Goal: Transaction & Acquisition: Subscribe to service/newsletter

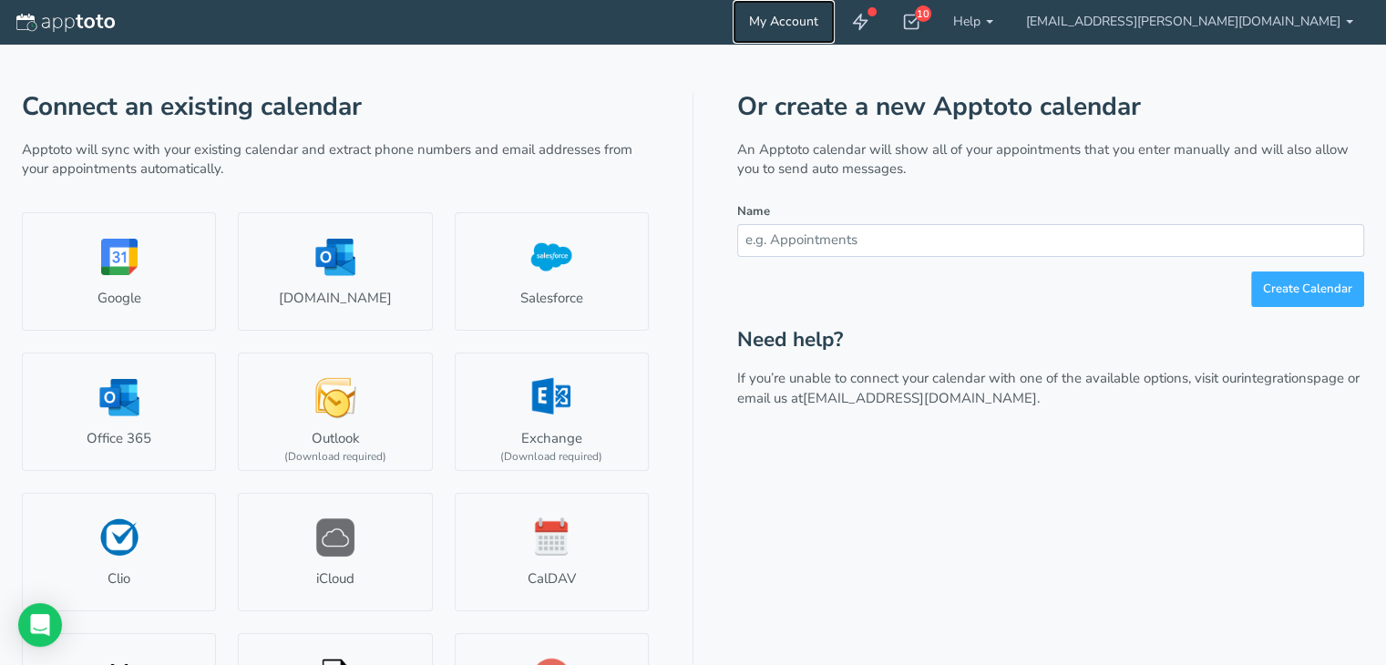
click at [835, 23] on link "My Account" at bounding box center [784, 22] width 102 height 44
click at [1346, 21] on b at bounding box center [1349, 22] width 7 height 4
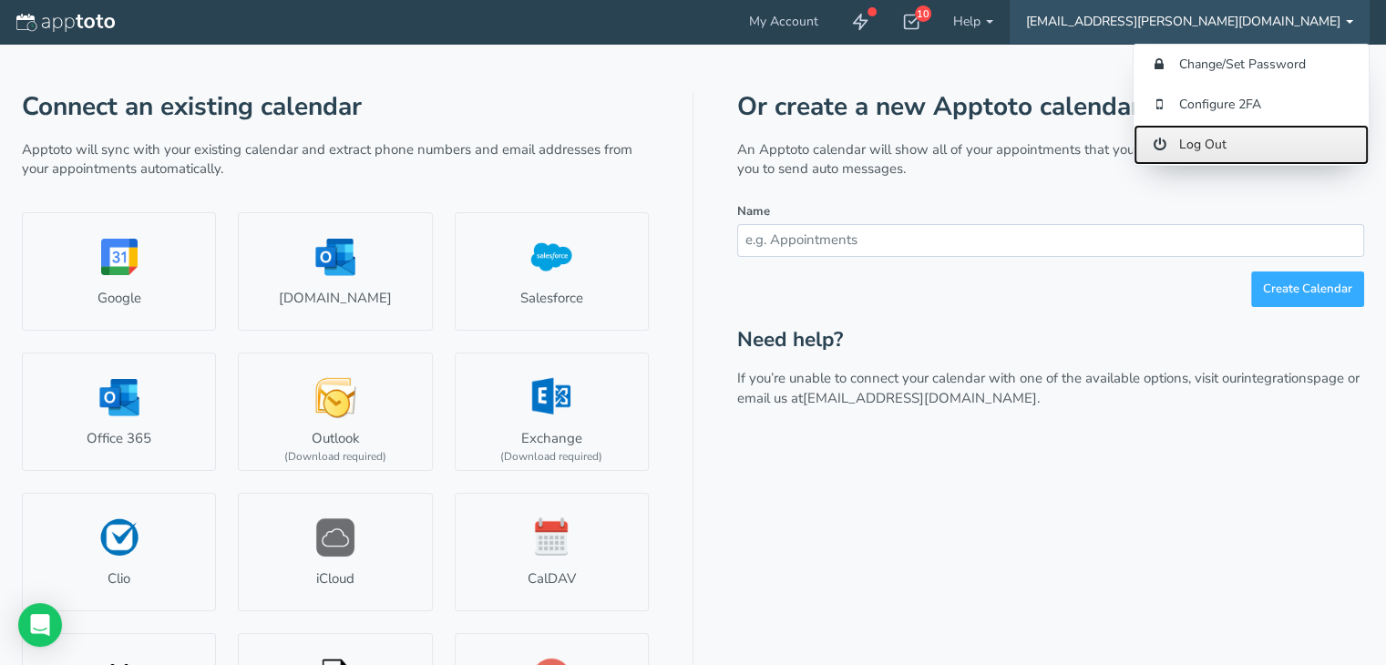
click at [1193, 147] on link "Log Out" at bounding box center [1251, 145] width 235 height 40
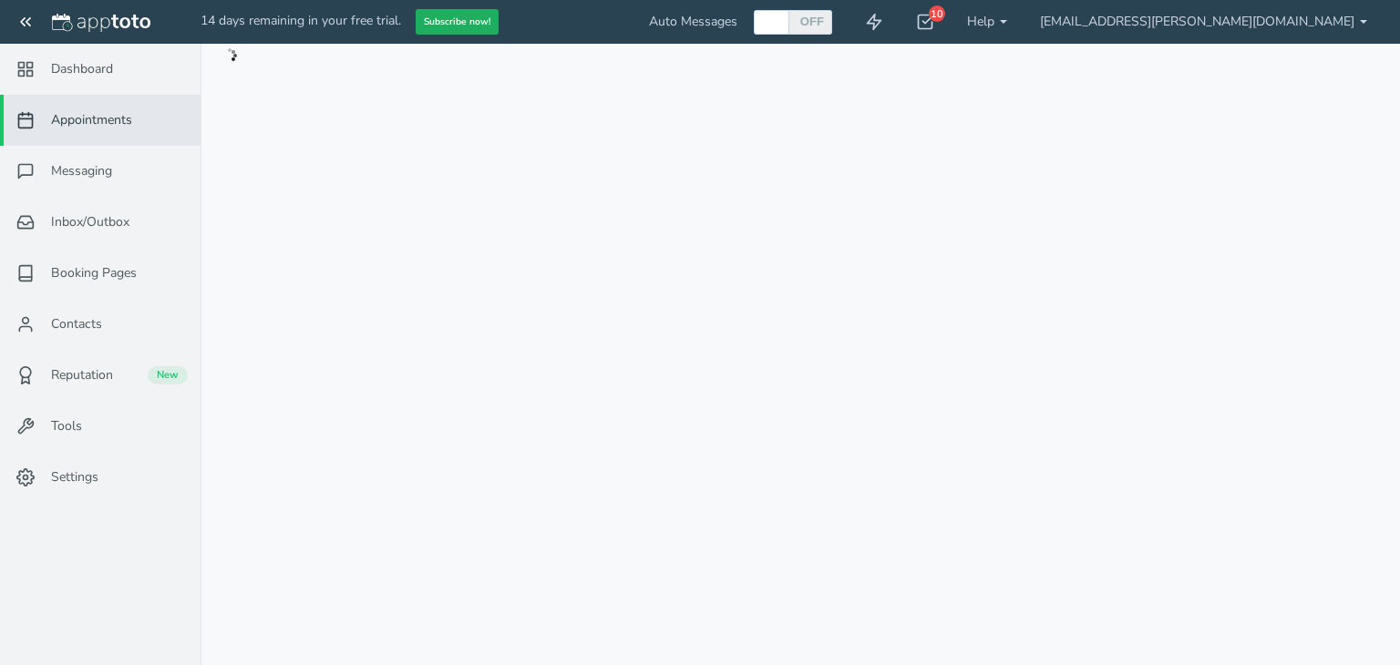
checkbox input "true"
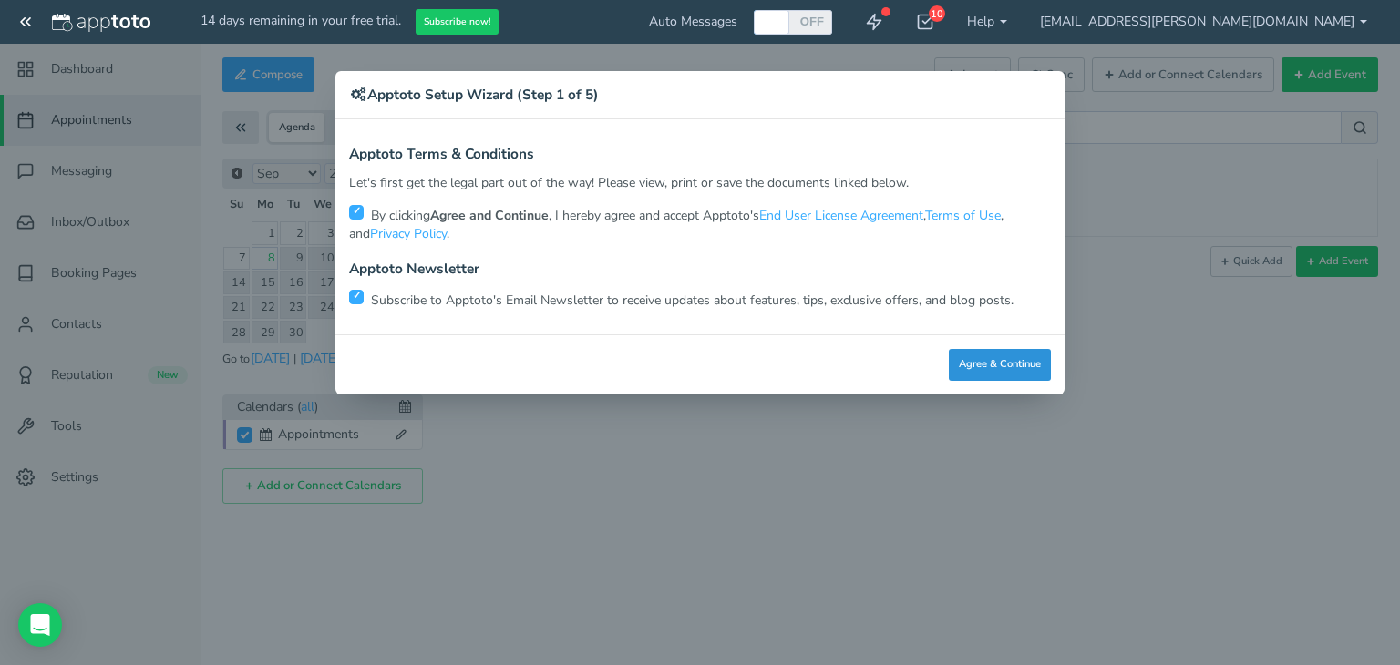
click at [1016, 368] on button "Agree & Continue" at bounding box center [1000, 365] width 102 height 32
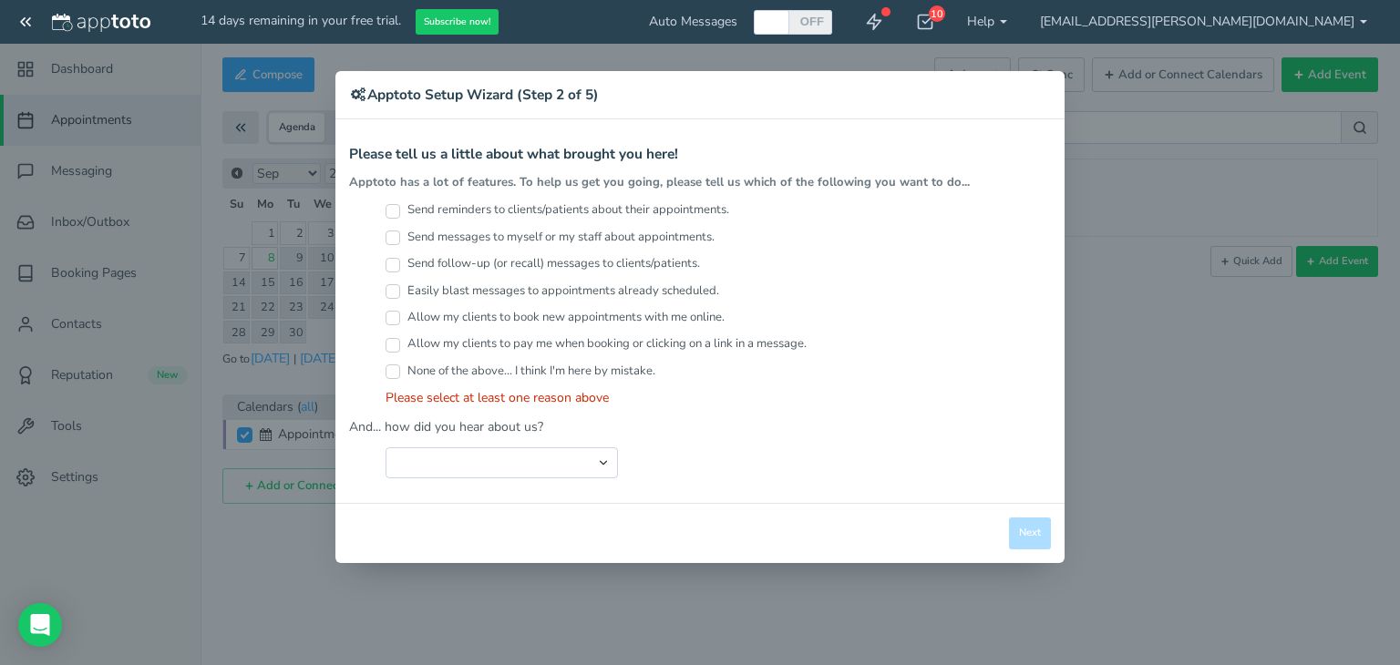
click at [1117, 530] on div "× Apptoto Setup Wizard (Step 2 of 5) Apptoto Terms & Conditions Let's first get…" at bounding box center [700, 332] width 1400 height 665
click at [396, 291] on input "Easily blast messages to appointments already scheduled." at bounding box center [393, 291] width 15 height 15
checkbox input "true"
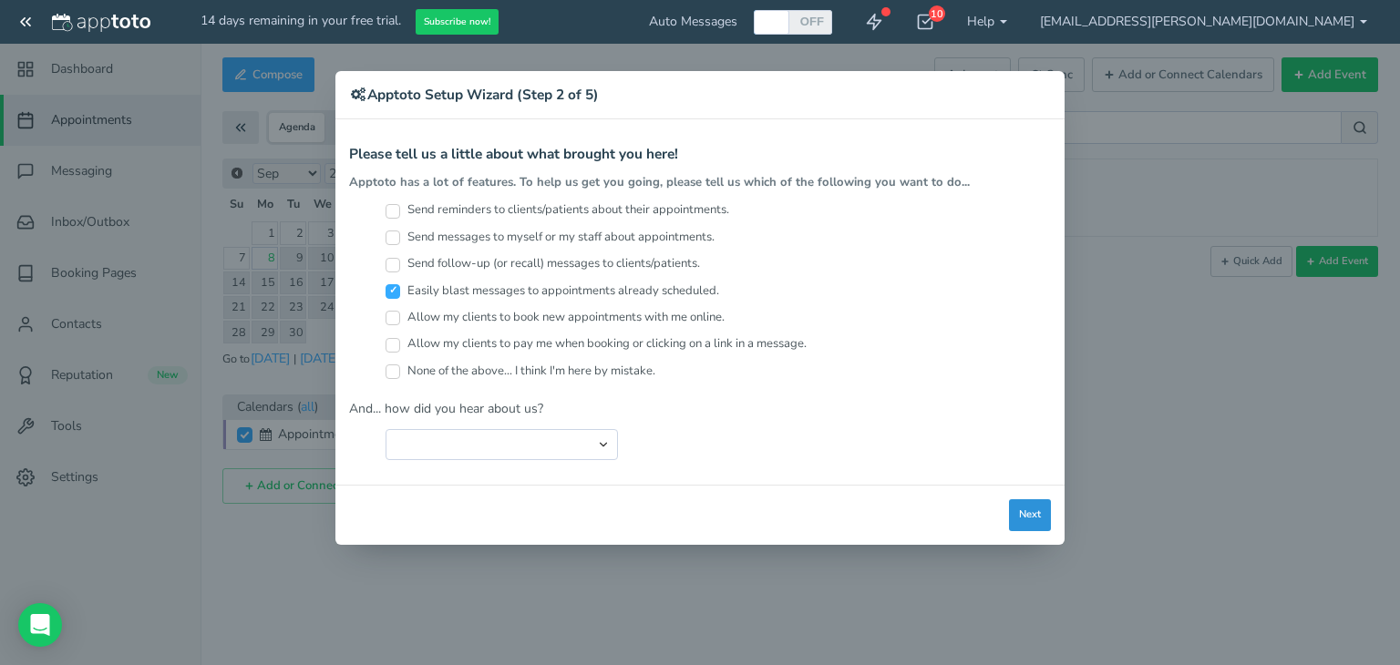
click at [1026, 508] on button "Next" at bounding box center [1030, 515] width 42 height 32
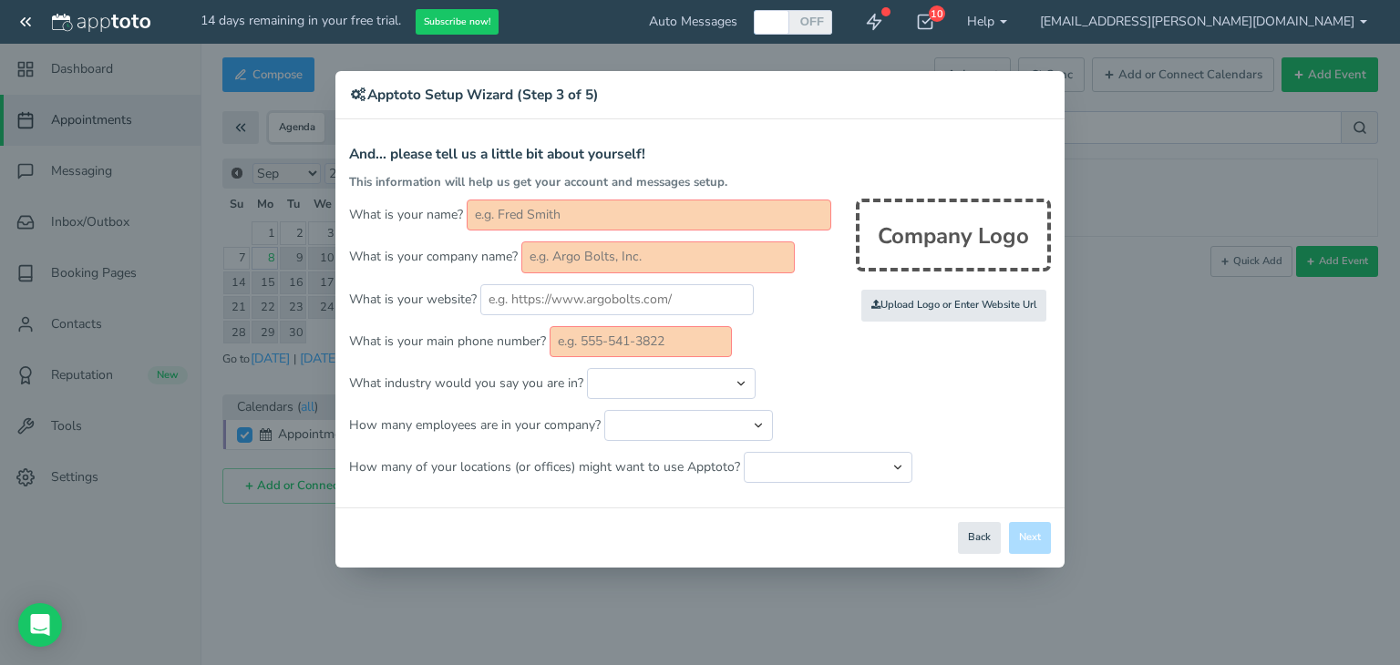
click at [551, 213] on input "text" at bounding box center [649, 215] width 365 height 31
type input "Deborah Jansma"
type input "7325004666"
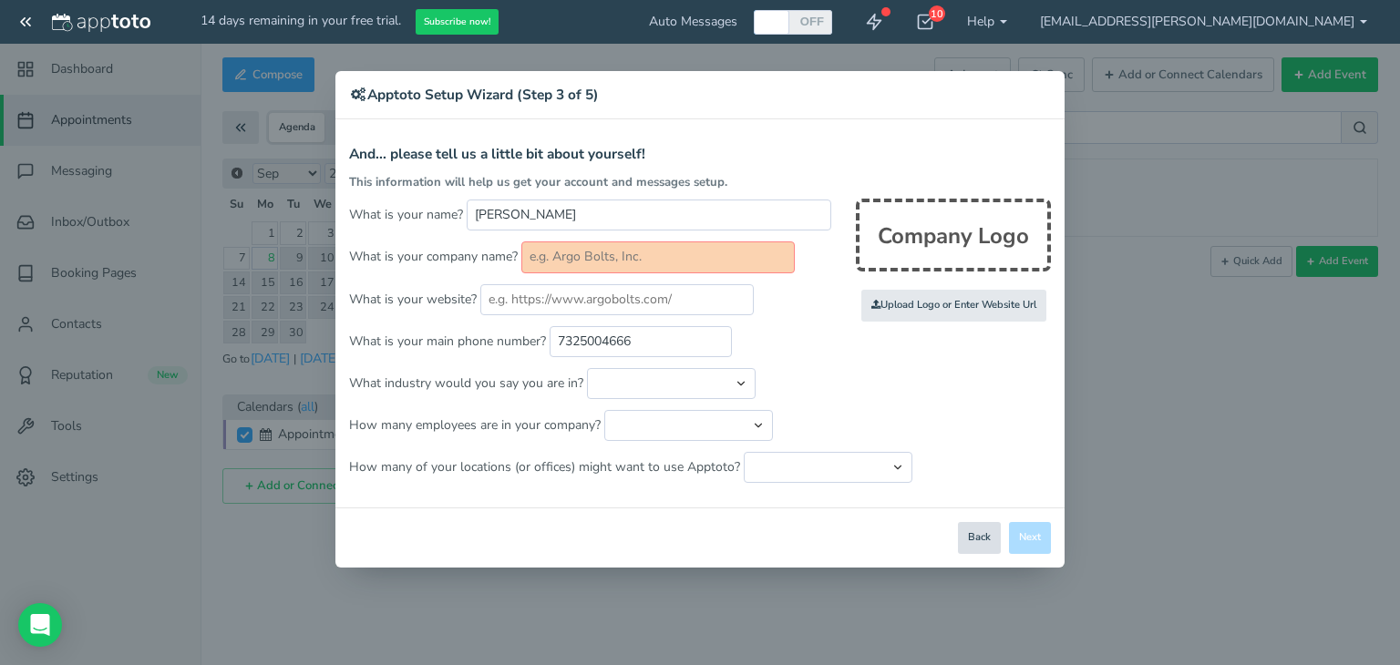
click at [978, 540] on button "Back" at bounding box center [979, 538] width 43 height 32
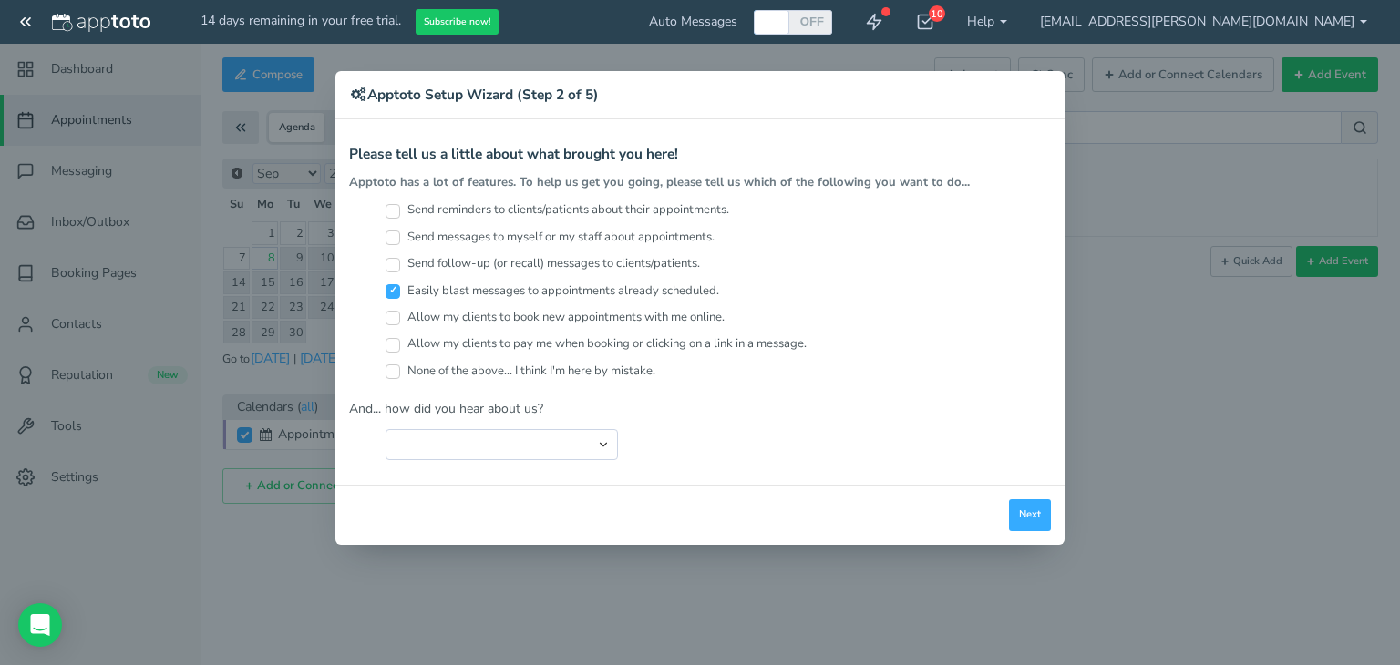
click at [1163, 398] on div "× Apptoto Setup Wizard (Step 2 of 5) Apptoto Terms & Conditions Let's first get…" at bounding box center [700, 332] width 1400 height 665
click at [479, 441] on select "Search Engine (Google, Yahoo, Bing, etc.) Search Engine Advertisement Blog Post…" at bounding box center [502, 444] width 232 height 31
select select "string:Friend or Co-Worker"
click at [386, 429] on select "Search Engine (Google, Yahoo, Bing, etc.) Search Engine Advertisement Blog Post…" at bounding box center [502, 444] width 232 height 31
click at [1032, 510] on button "Next" at bounding box center [1030, 515] width 42 height 32
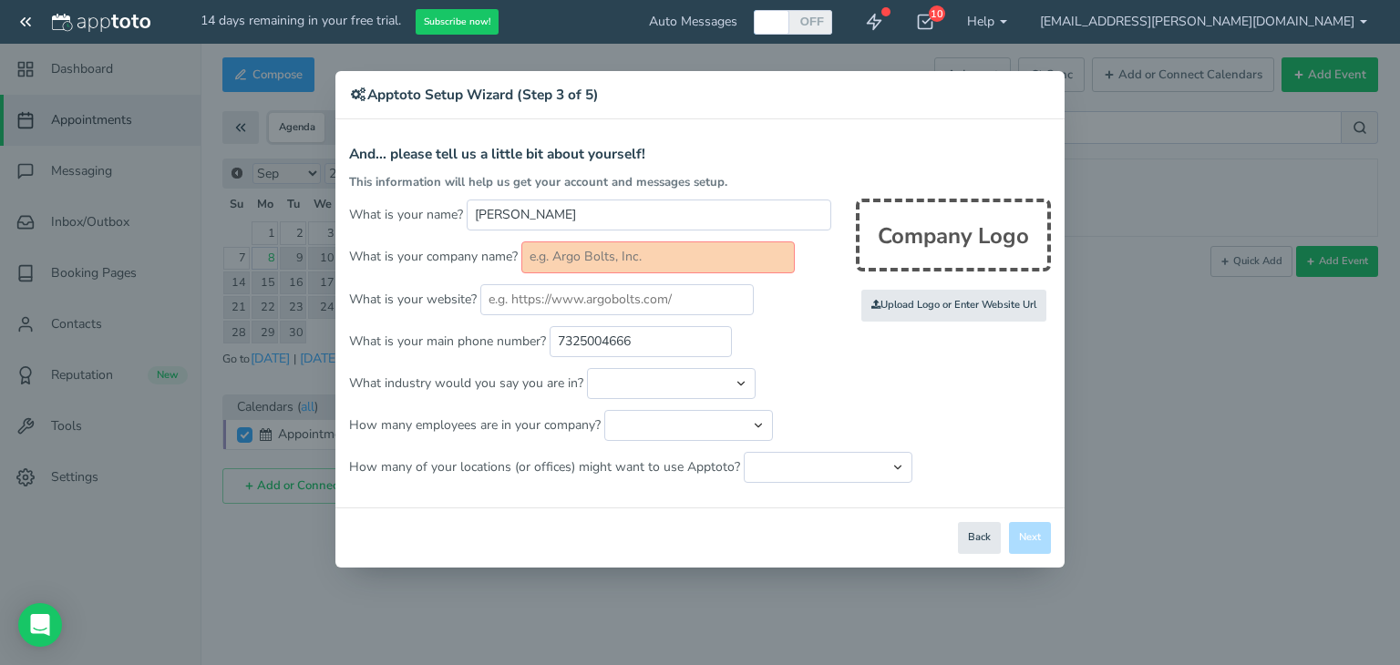
click at [596, 261] on input "text" at bounding box center [657, 257] width 273 height 31
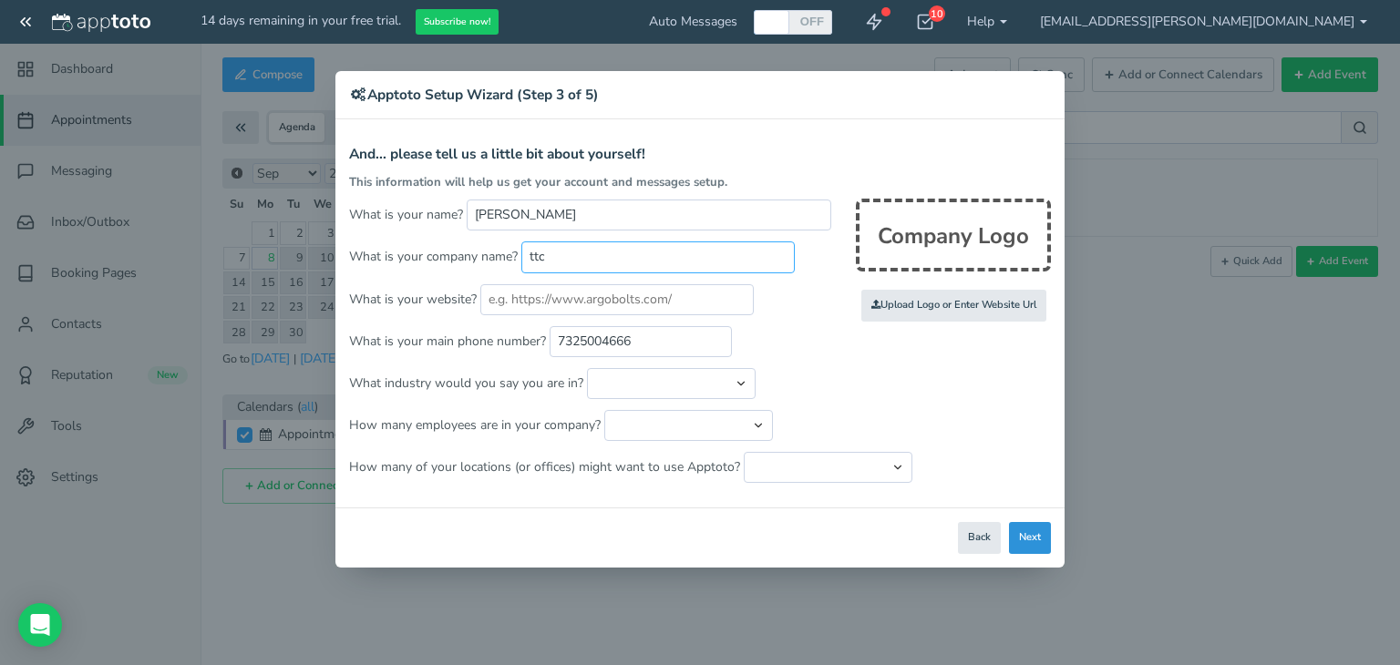
type input "ttc"
click at [1039, 540] on button "Next" at bounding box center [1030, 538] width 42 height 32
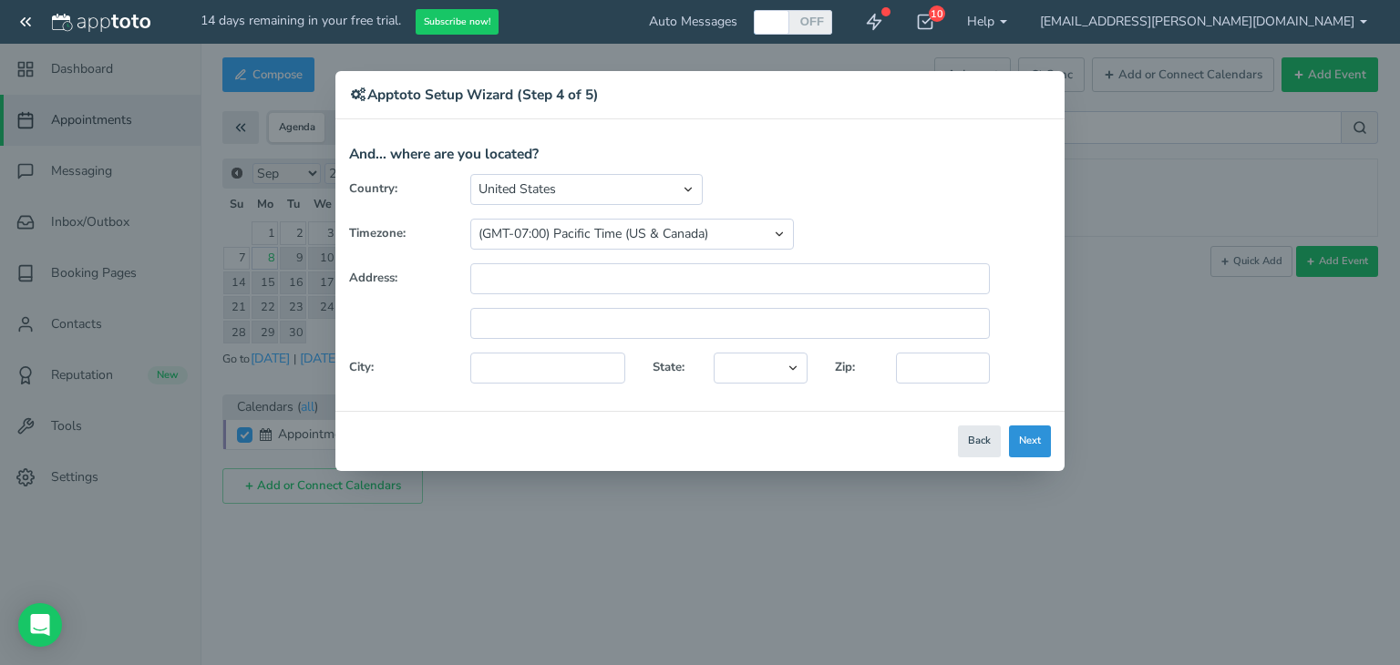
click at [1030, 443] on button "Next" at bounding box center [1030, 442] width 42 height 32
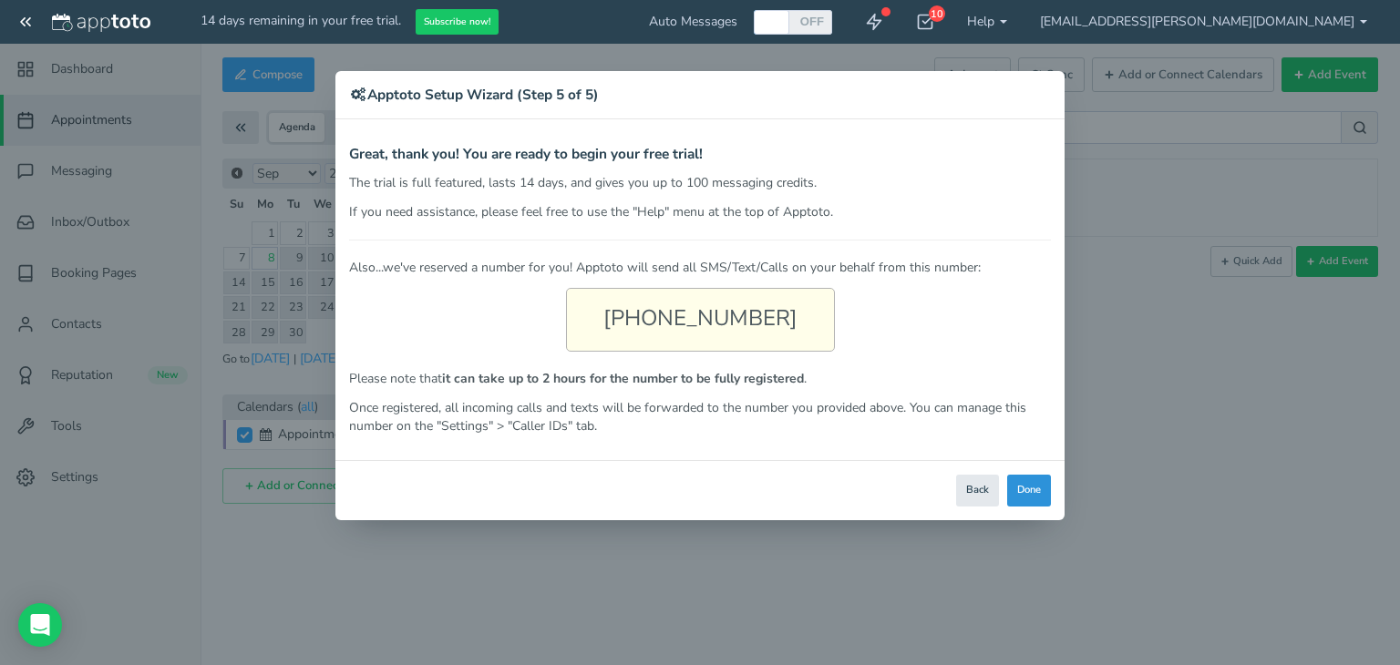
click at [1025, 486] on button "Done" at bounding box center [1029, 491] width 44 height 32
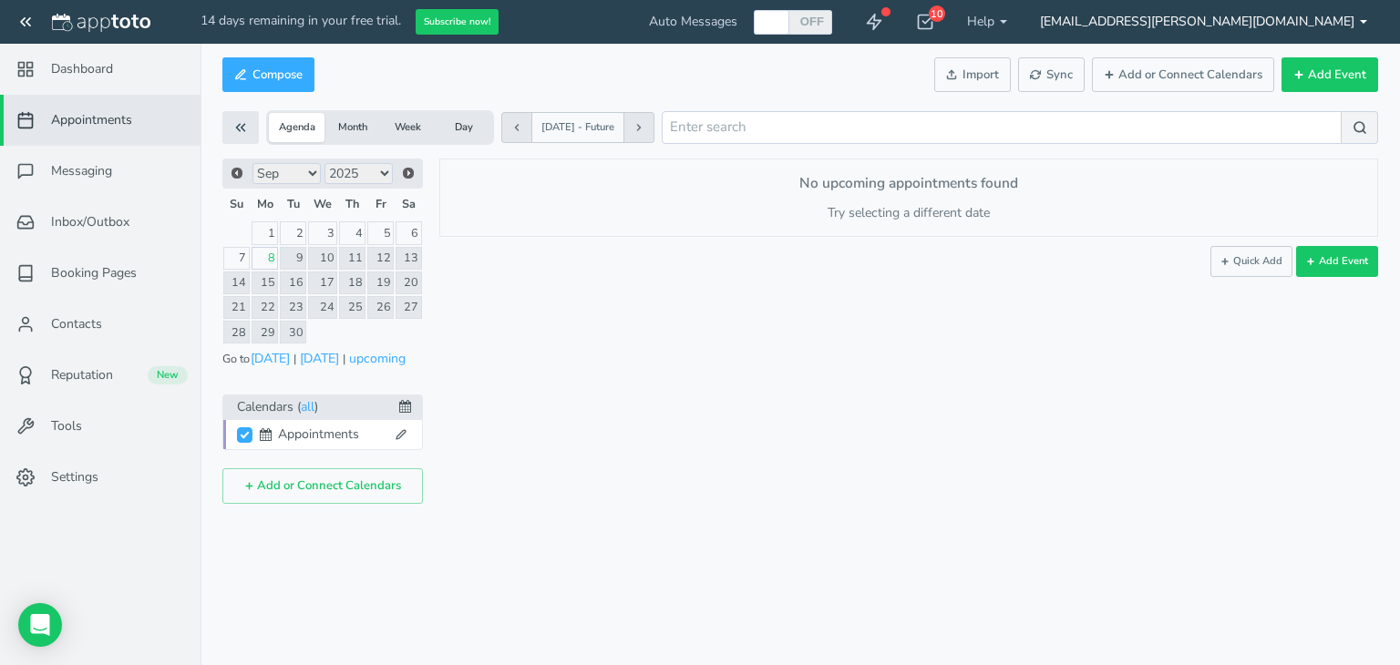
click at [1328, 25] on link "[EMAIL_ADDRESS][PERSON_NAME][DOMAIN_NAME]" at bounding box center [1204, 22] width 360 height 44
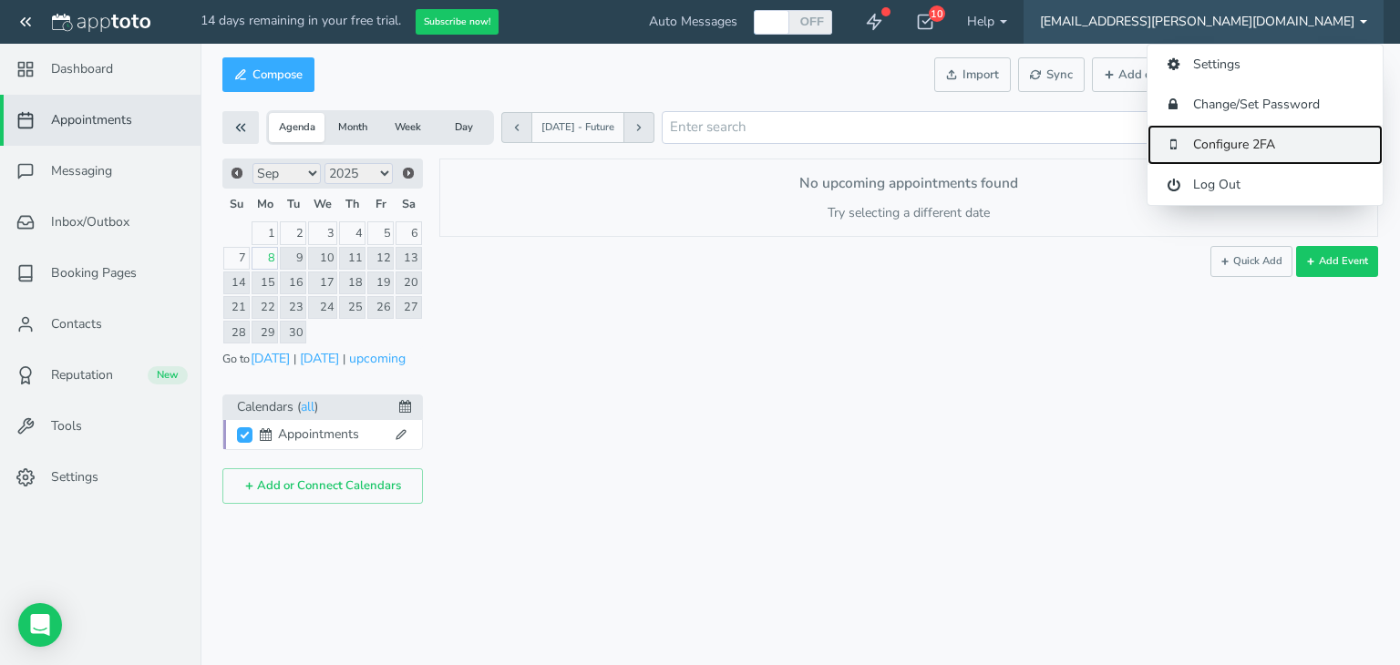
click at [1230, 143] on link "Configure 2FA" at bounding box center [1265, 145] width 235 height 40
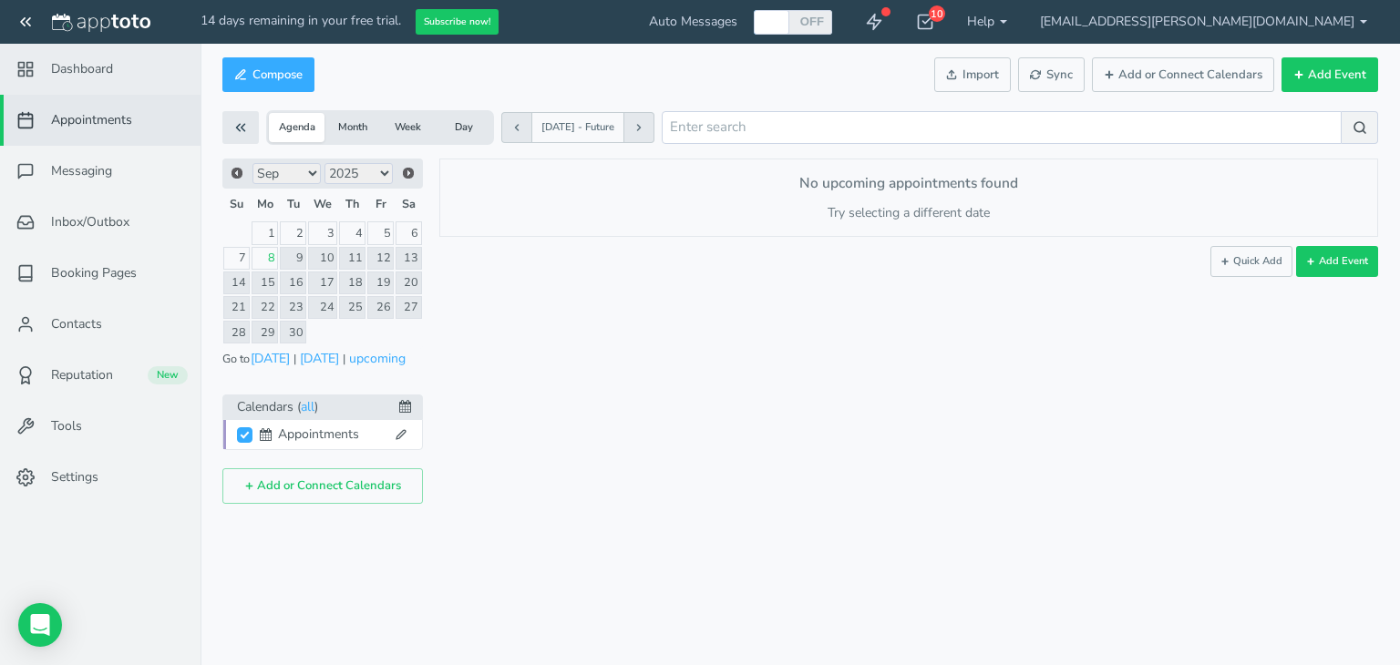
click at [79, 74] on span "Dashboard" at bounding box center [82, 69] width 62 height 18
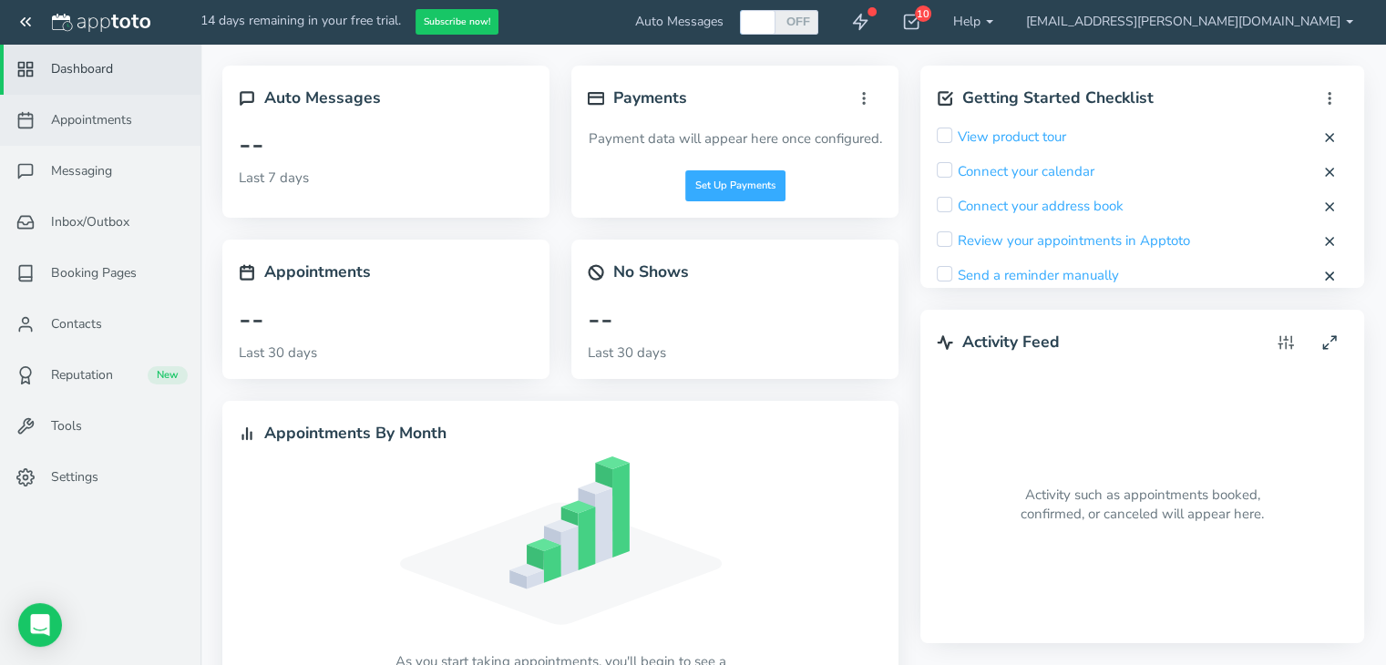
click at [94, 118] on span "Appointments" at bounding box center [91, 120] width 81 height 18
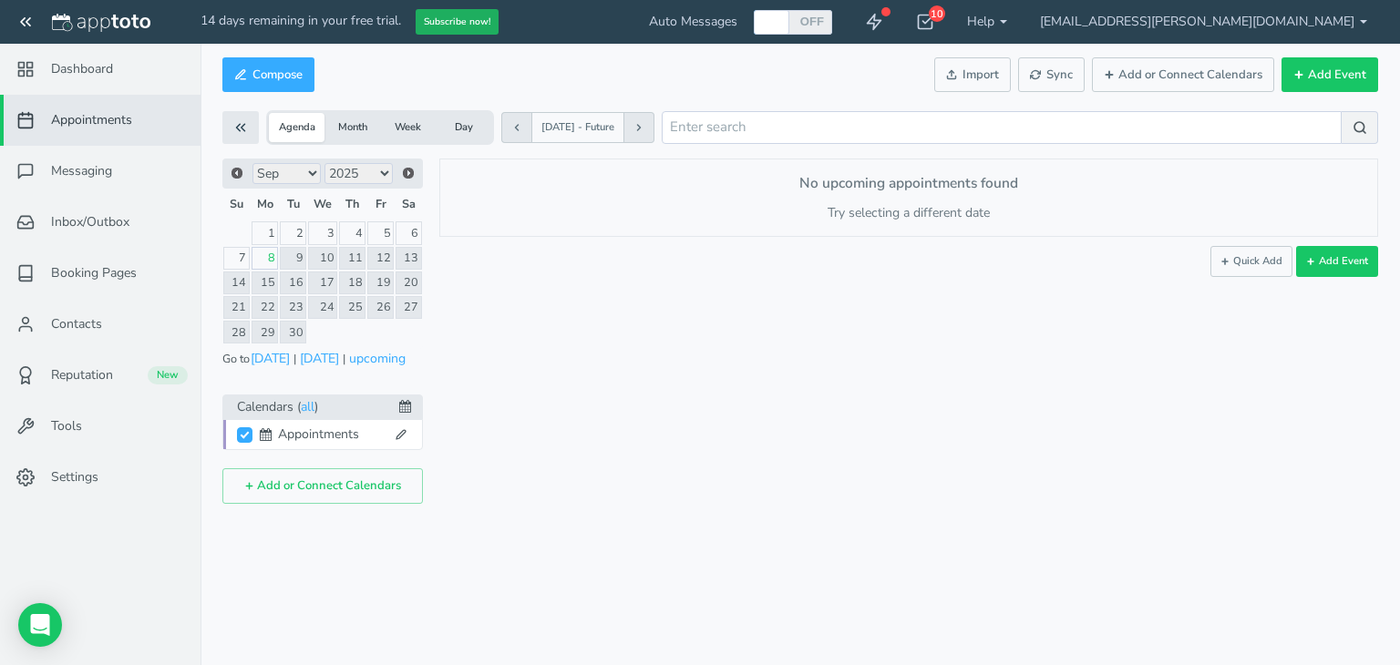
click at [457, 23] on button "Subscribe now!" at bounding box center [457, 22] width 83 height 26
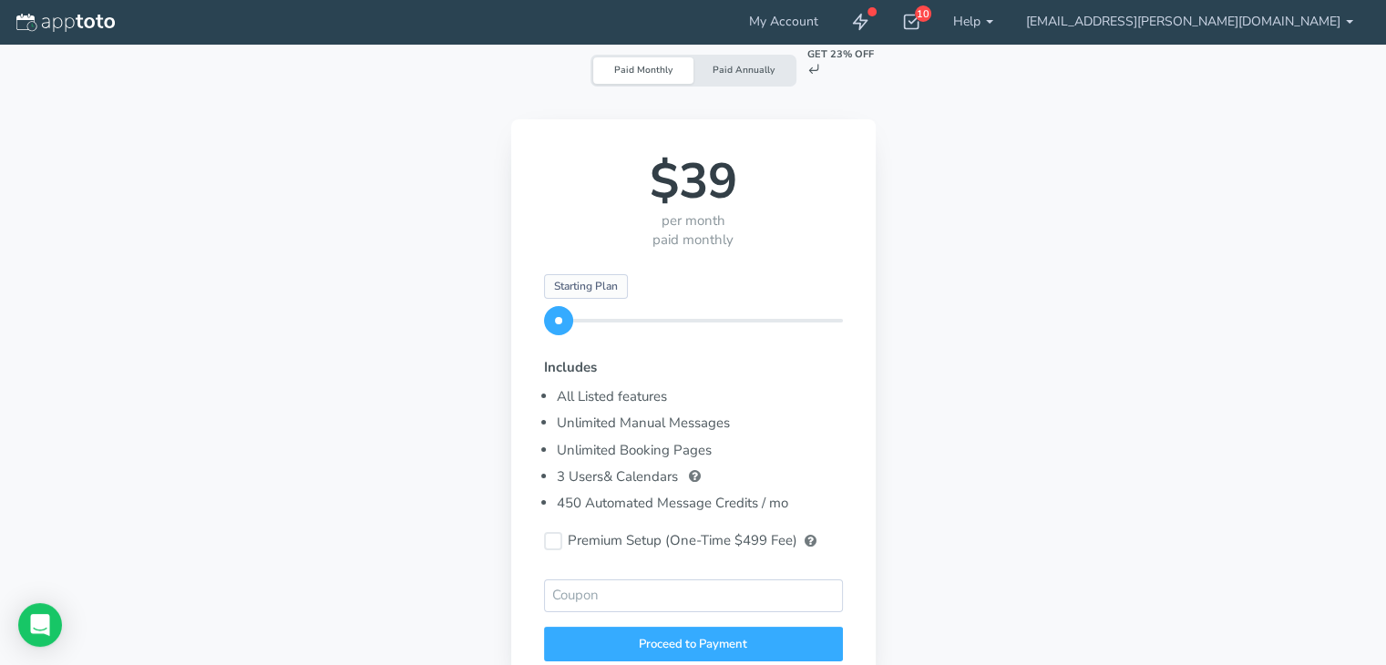
scroll to position [182, 0]
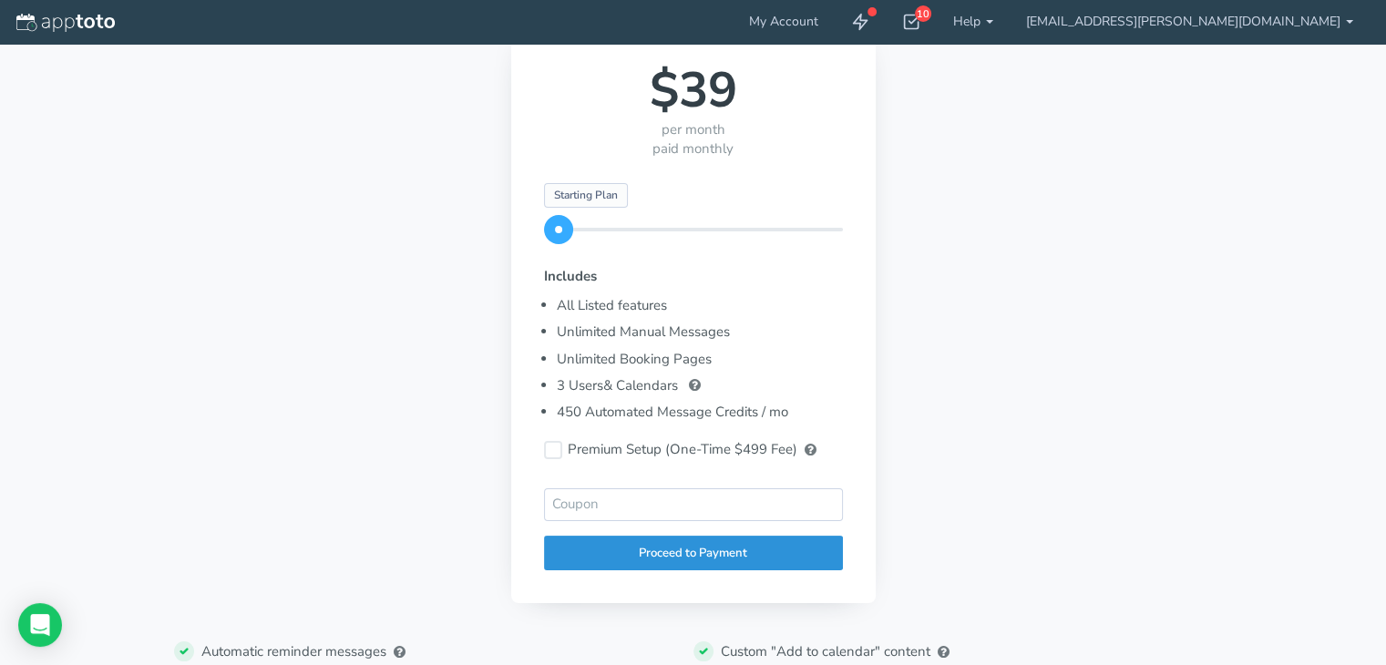
click at [678, 562] on div "Proceed to Payment" at bounding box center [693, 554] width 299 height 36
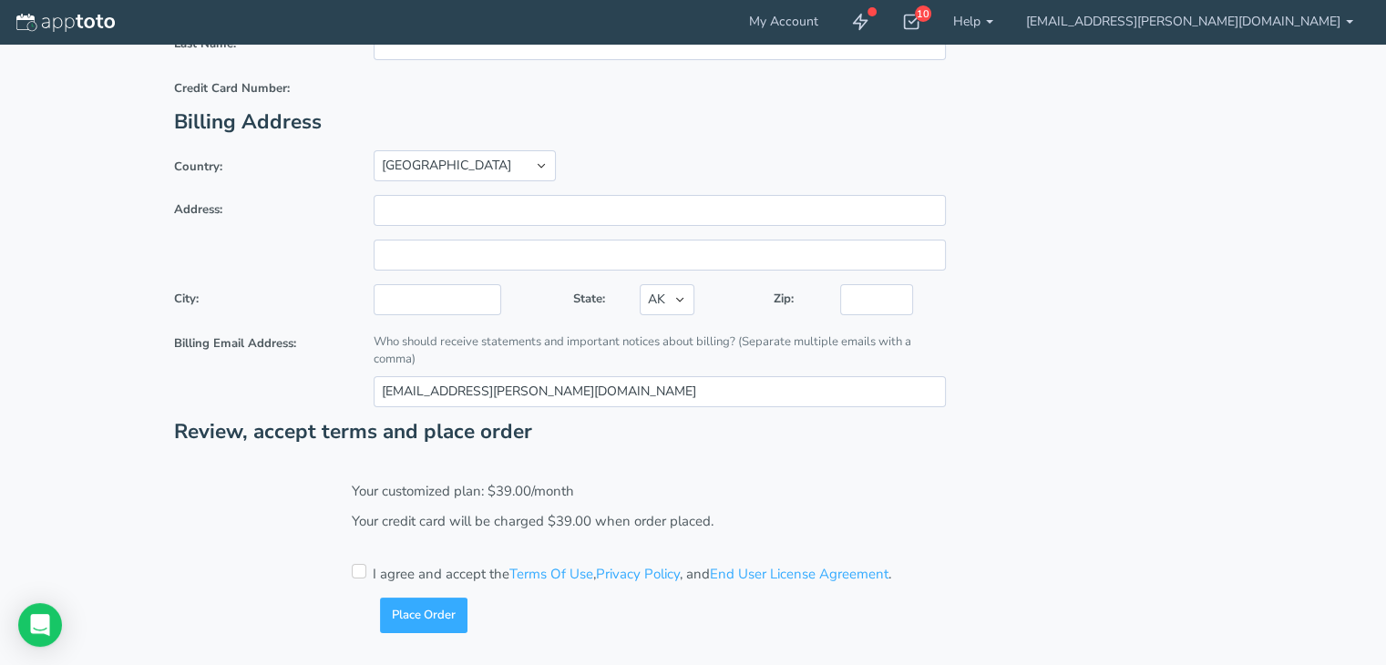
scroll to position [0, 0]
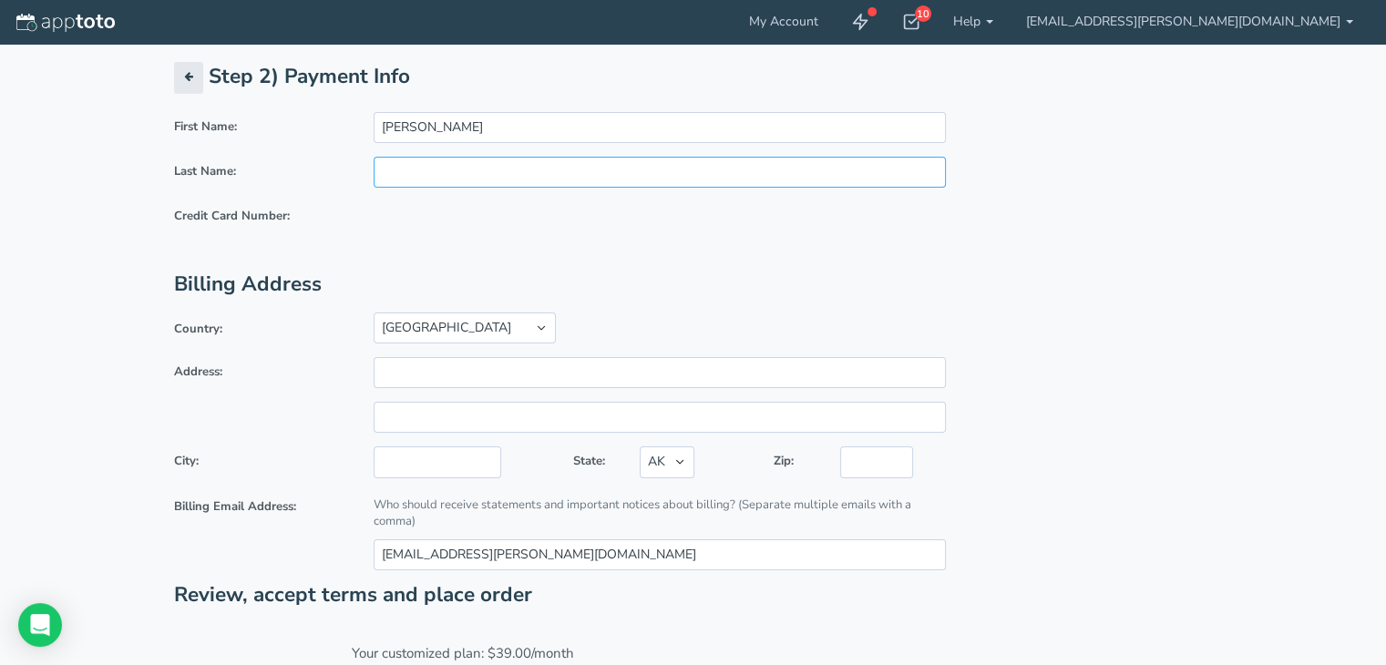
click at [412, 171] on input "text" at bounding box center [660, 172] width 572 height 31
type input "[PERSON_NAME]"
click at [410, 367] on input "Address:" at bounding box center [660, 372] width 572 height 31
type input "411 Walnut Street"
type input "#6298"
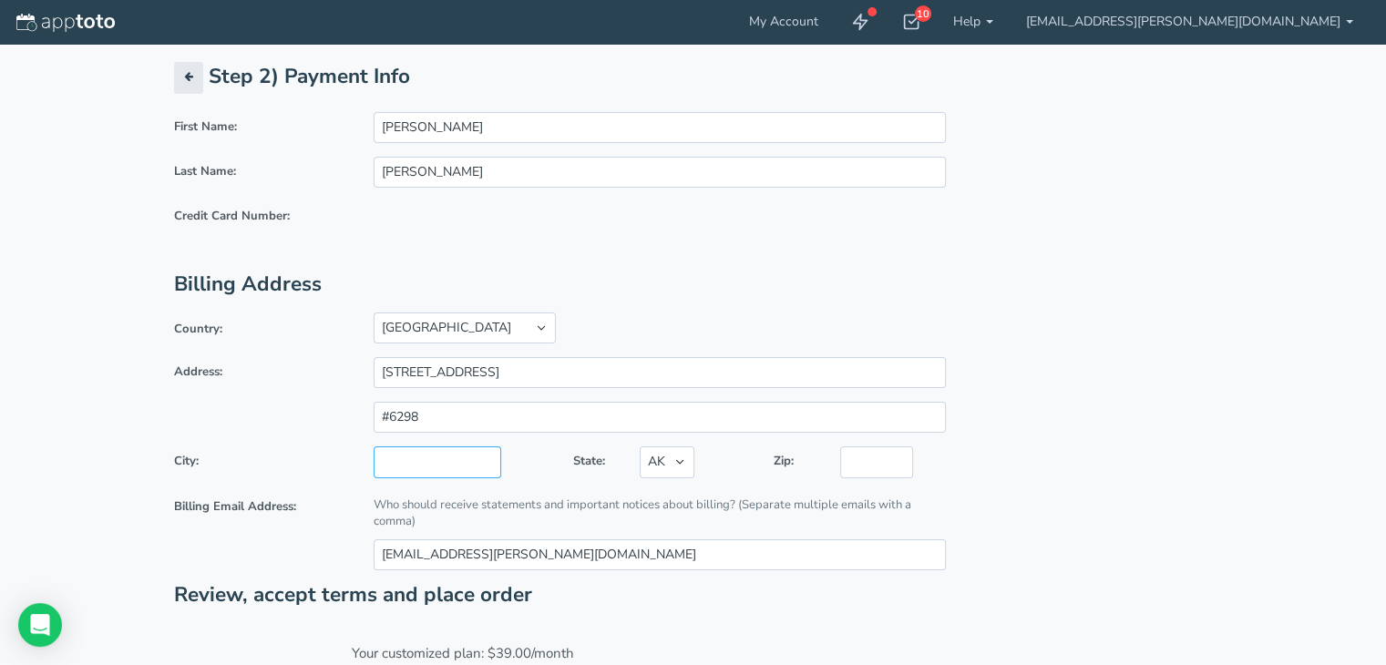
type input "Green Cove Springs"
select select "FL"
type input "32043"
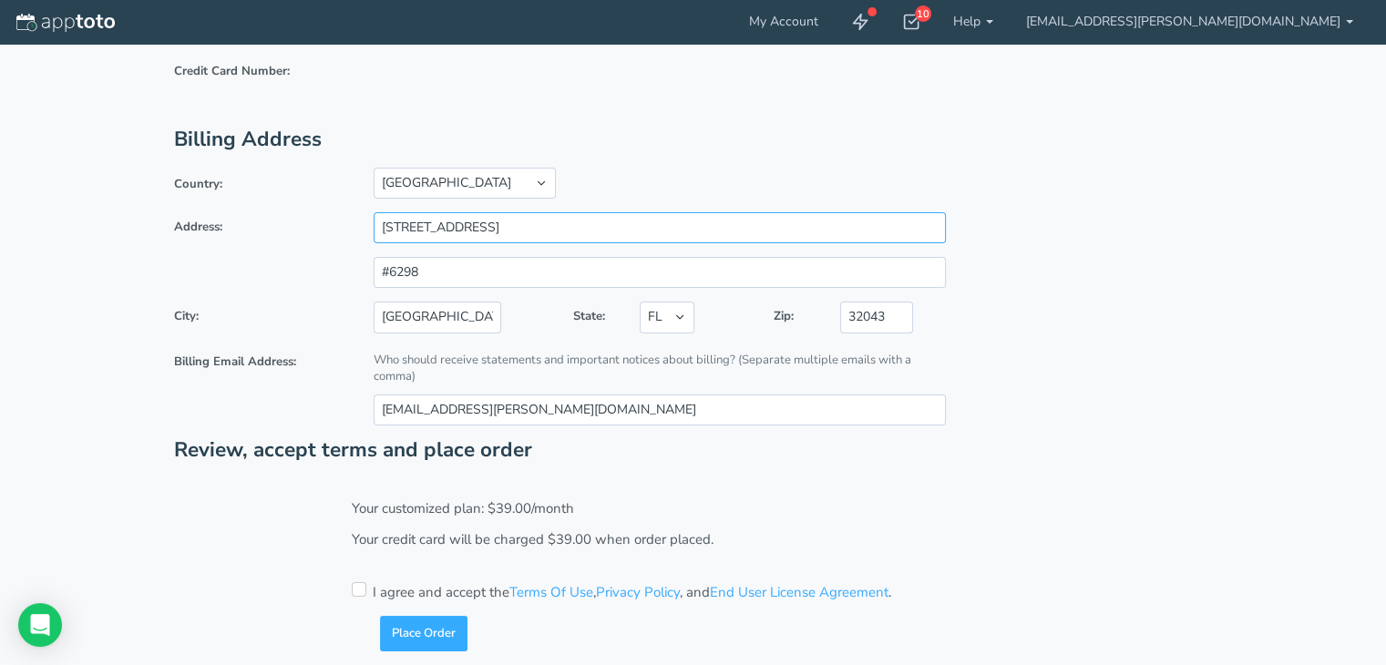
scroll to position [160, 0]
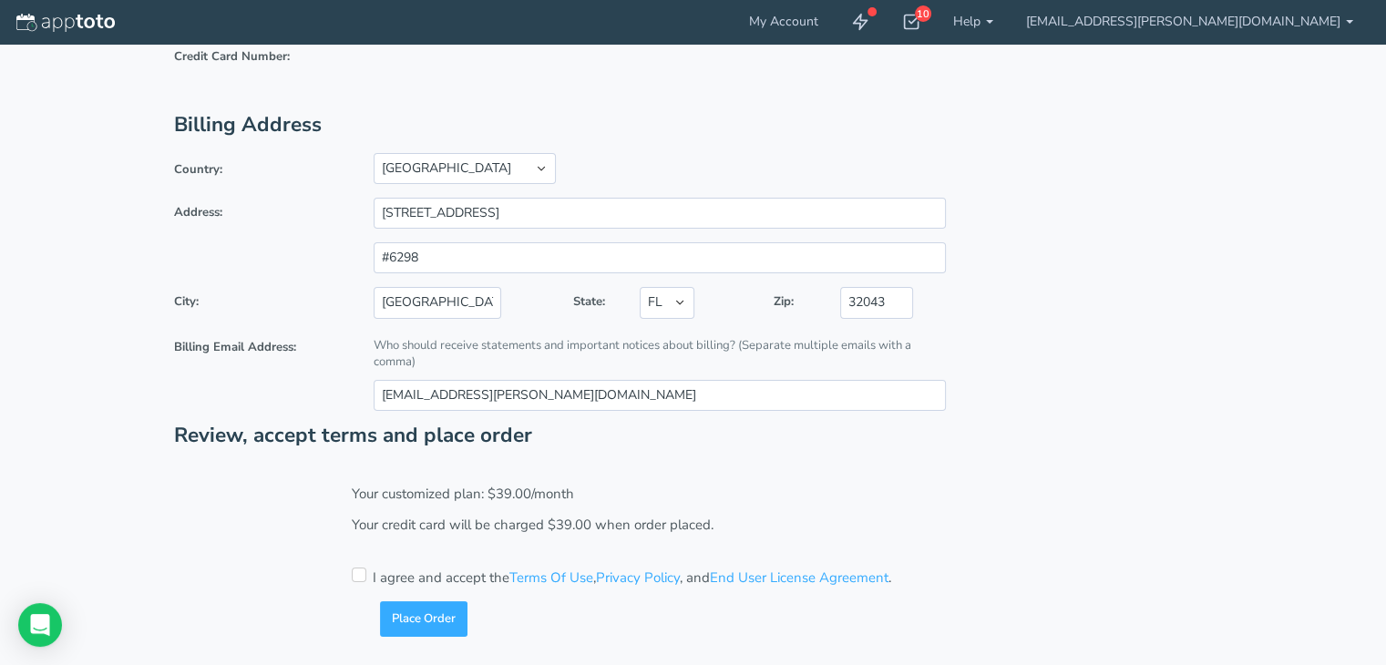
click at [357, 569] on input "checkbox" at bounding box center [359, 575] width 15 height 15
checkbox input "true"
click at [420, 623] on button "Place Order" at bounding box center [423, 620] width 87 height 36
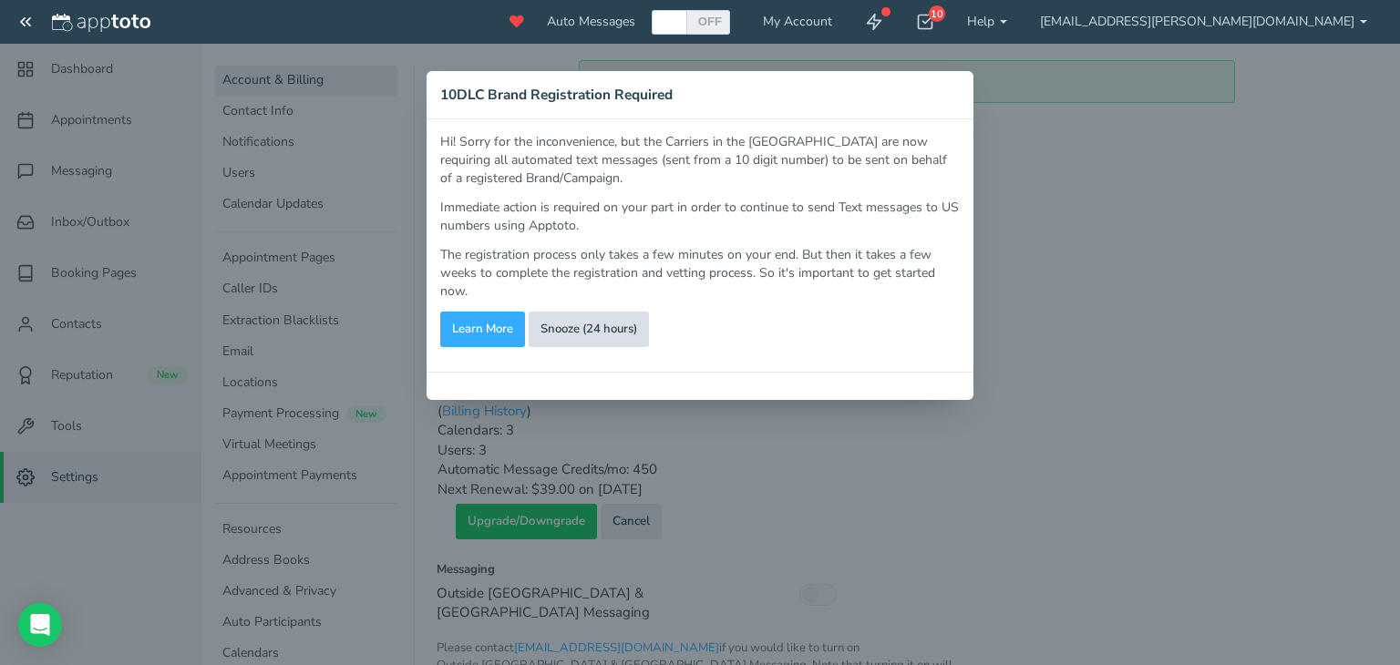
click at [595, 325] on link "Snooze (24 hours)" at bounding box center [589, 330] width 120 height 36
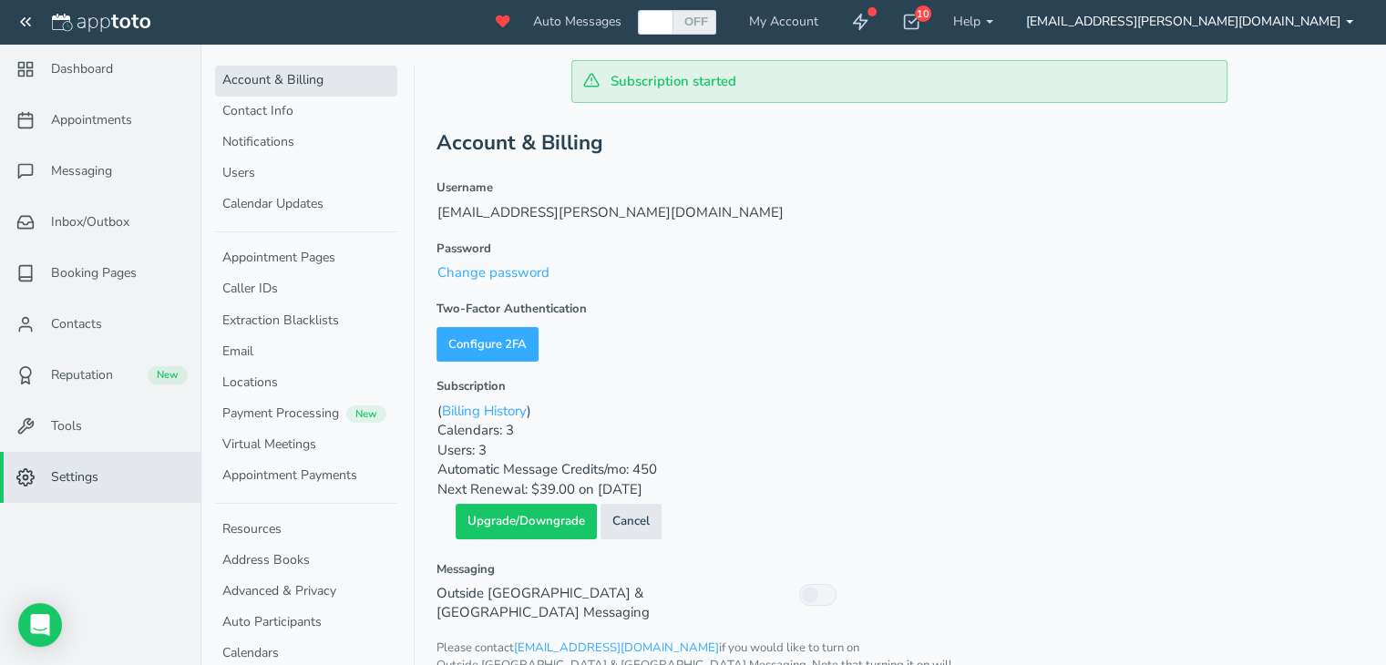
click at [1348, 22] on b at bounding box center [1349, 22] width 7 height 4
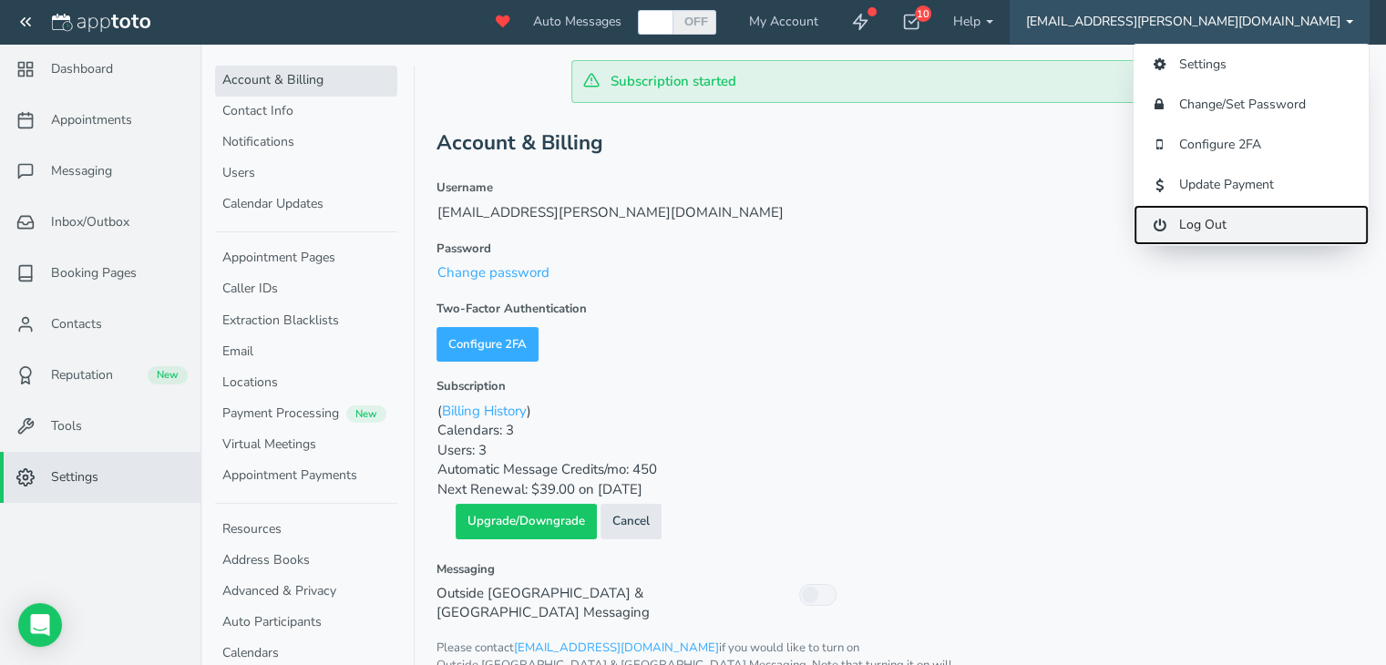
click at [1210, 223] on link "Log Out" at bounding box center [1251, 225] width 235 height 40
